Goal: Task Accomplishment & Management: Manage account settings

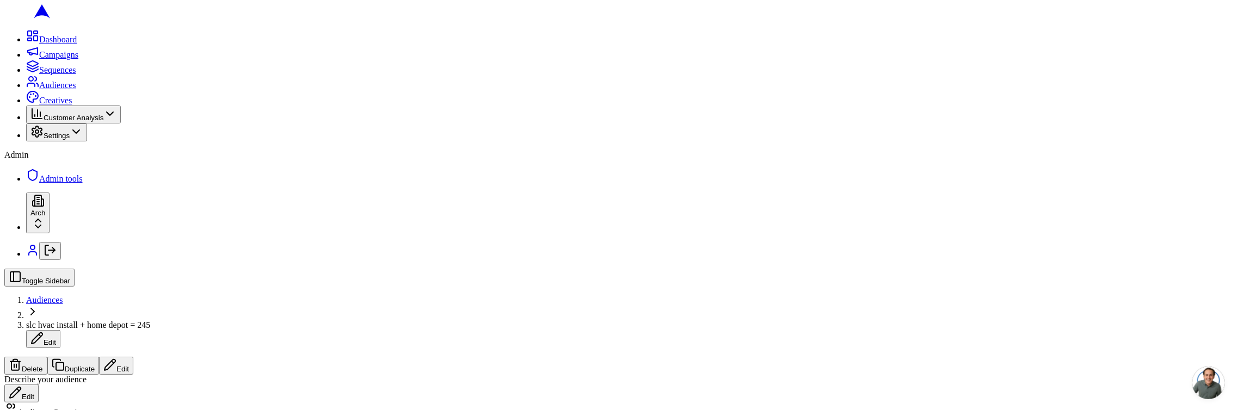
click at [47, 357] on button "Delete" at bounding box center [25, 366] width 43 height 18
click at [133, 357] on button "Edit" at bounding box center [116, 366] width 34 height 18
click at [150, 320] on span "slc hvac install + home depot = 245" at bounding box center [88, 324] width 124 height 9
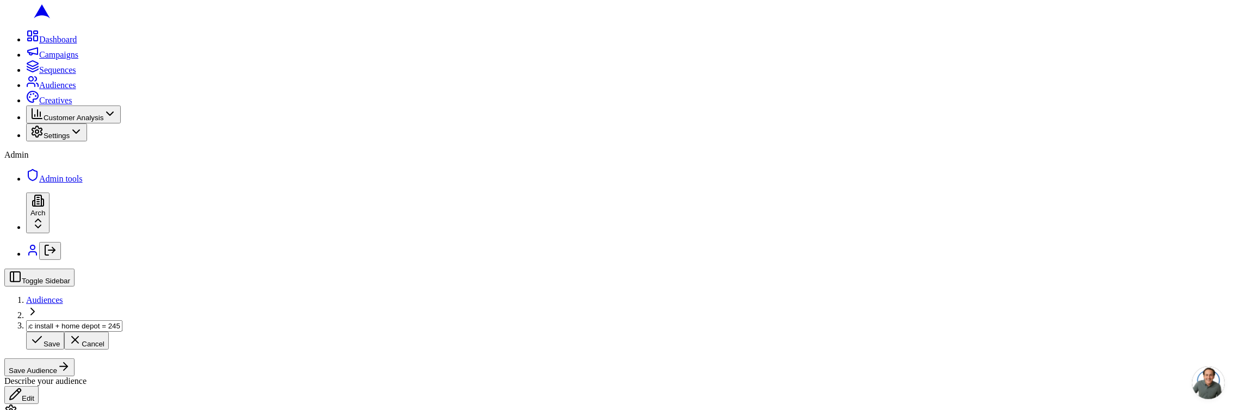
scroll to position [0, 0]
type input "[test sacha] slc hvac install + home depot = 245"
click at [275, 376] on div "Describe your audience Edit" at bounding box center [618, 390] width 1229 height 28
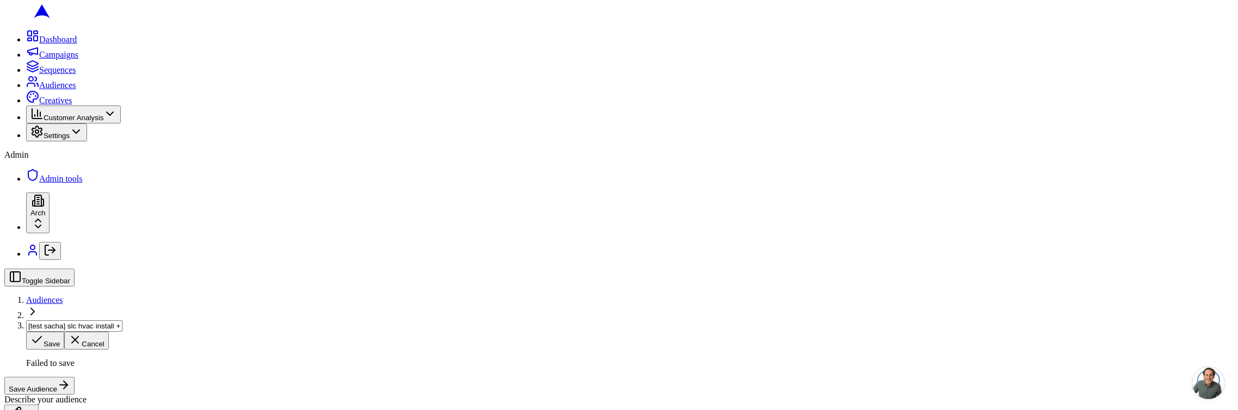
scroll to position [305, 0]
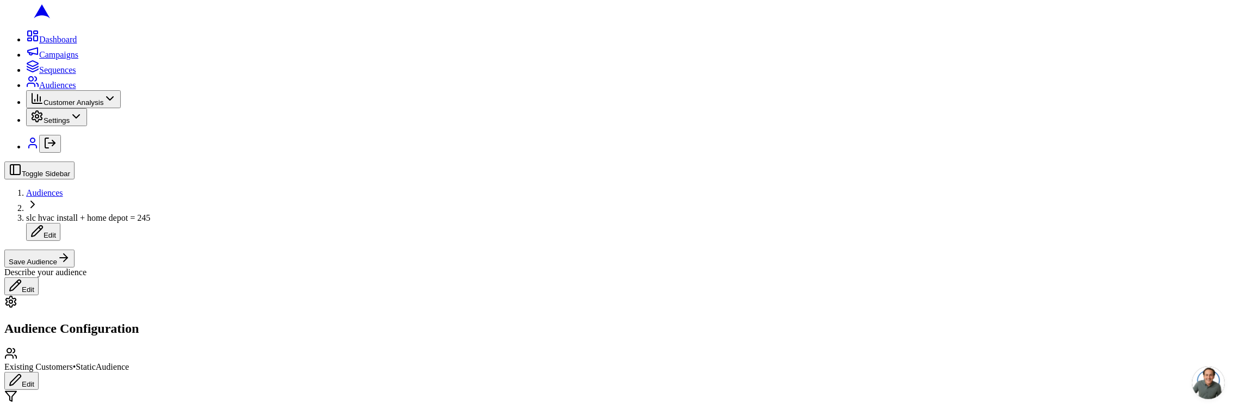
scroll to position [281, 0]
click at [63, 188] on span "Audiences" at bounding box center [44, 192] width 37 height 9
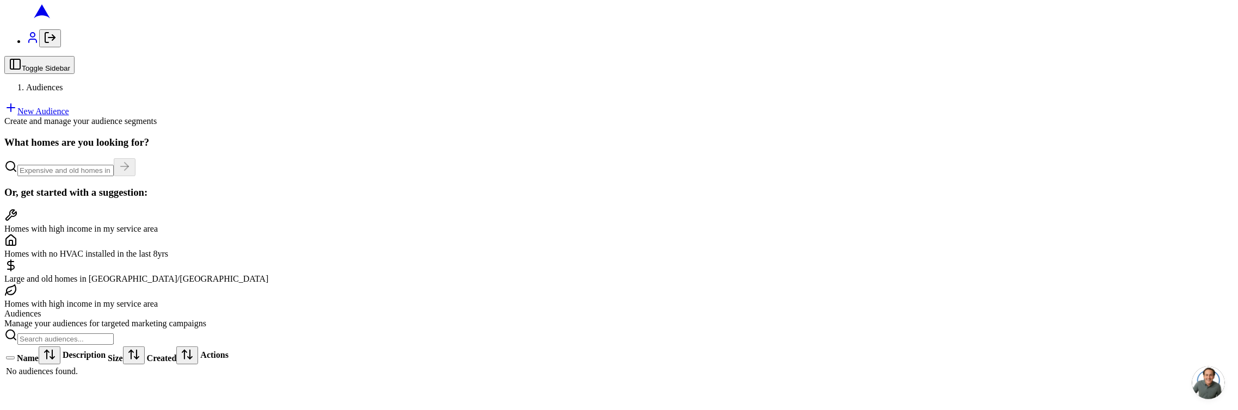
scroll to position [73, 0]
click at [44, 44] on icon "Log out" at bounding box center [50, 37] width 13 height 13
